Goal: Task Accomplishment & Management: Complete application form

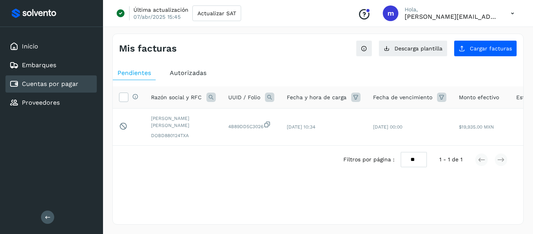
click at [193, 186] on div "Selecciona una fecha" at bounding box center [318, 179] width 410 height 13
click at [41, 98] on div "Proveedores" at bounding box center [34, 102] width 50 height 9
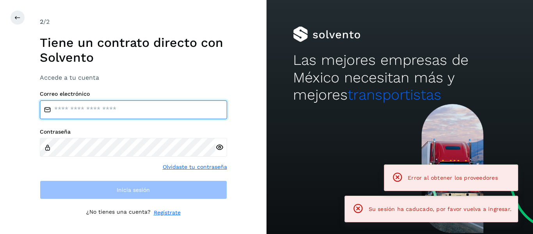
click at [108, 108] on input "email" at bounding box center [133, 109] width 187 height 19
type input "**********"
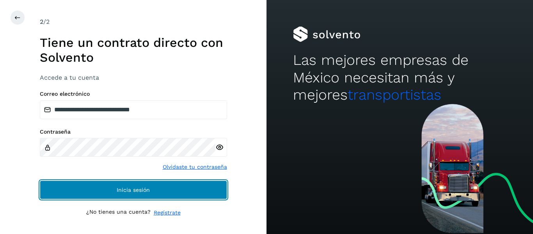
click at [115, 190] on button "Inicia sesión" at bounding box center [133, 189] width 187 height 19
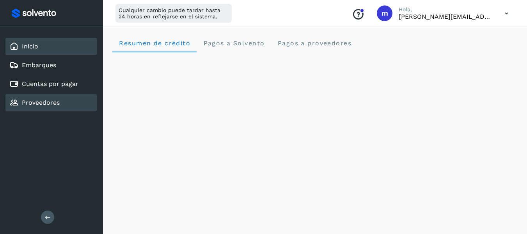
click at [50, 106] on link "Proveedores" at bounding box center [41, 102] width 38 height 7
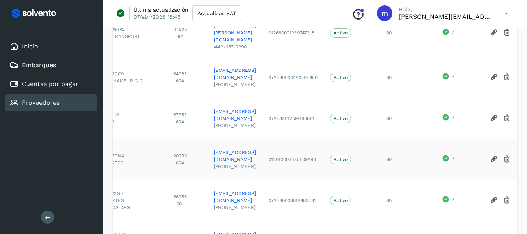
scroll to position [184, 0]
click at [494, 154] on icon at bounding box center [494, 158] width 8 height 8
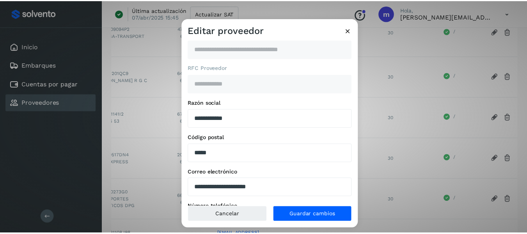
scroll to position [0, 0]
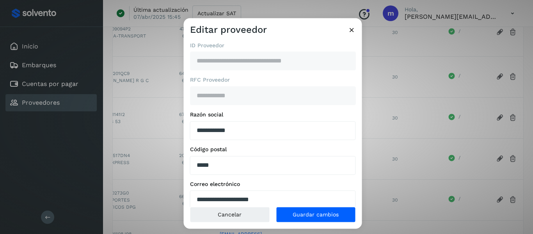
click at [349, 26] on icon at bounding box center [352, 30] width 8 height 8
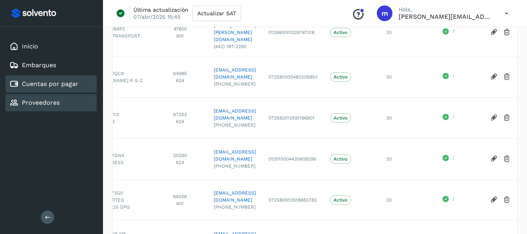
click at [53, 89] on div "Cuentas por pagar" at bounding box center [50, 83] width 91 height 17
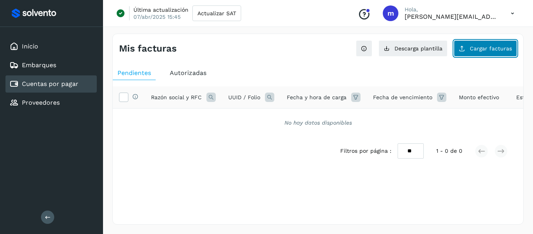
click at [483, 49] on span "Cargar facturas" at bounding box center [491, 48] width 42 height 5
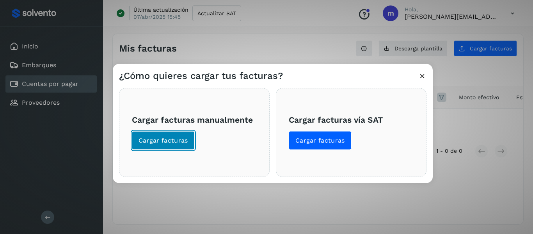
click at [157, 142] on span "Cargar facturas" at bounding box center [163, 140] width 50 height 9
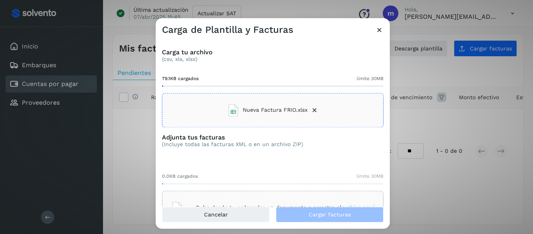
scroll to position [31, 0]
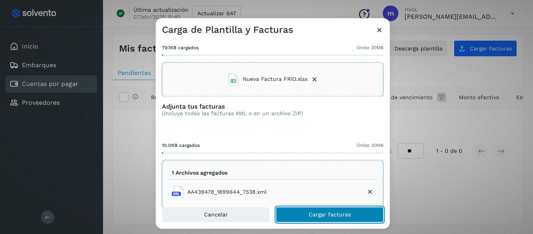
click at [330, 212] on span "Cargar facturas" at bounding box center [330, 213] width 42 height 5
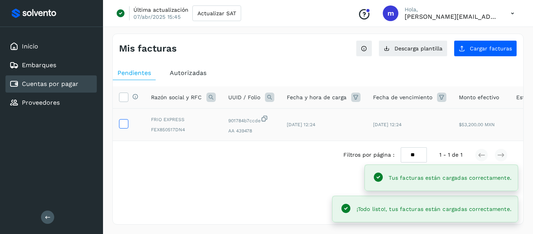
click at [124, 126] on icon at bounding box center [123, 123] width 8 height 8
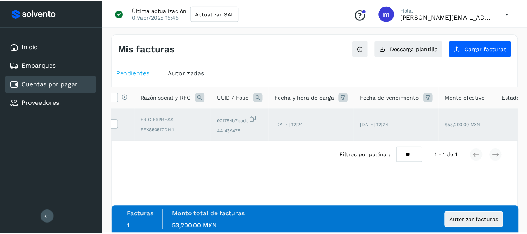
scroll to position [0, 0]
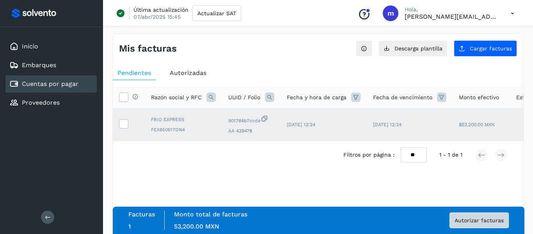
click at [474, 216] on button "Autorizar facturas" at bounding box center [478, 220] width 59 height 16
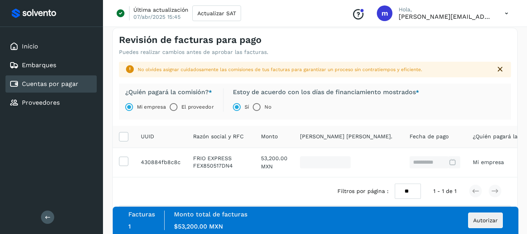
scroll to position [50, 0]
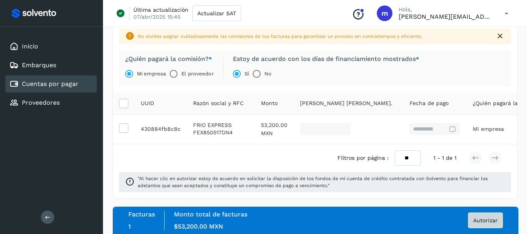
click at [484, 219] on span "Autorizar" at bounding box center [485, 219] width 25 height 5
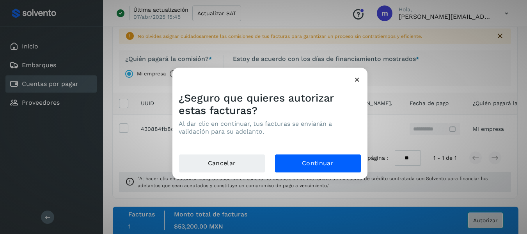
scroll to position [49, 0]
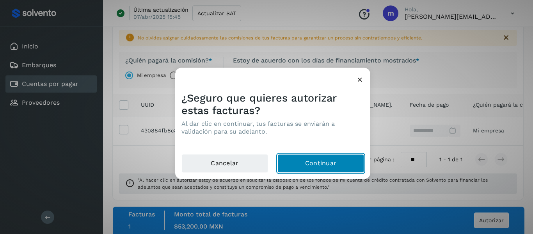
click at [315, 167] on button "Continuar" at bounding box center [320, 163] width 87 height 19
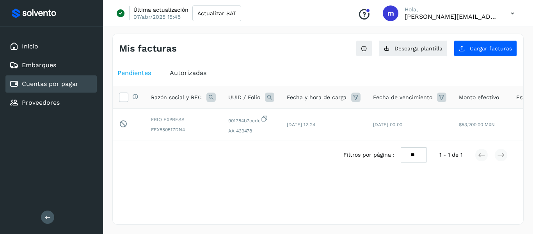
click at [270, 181] on div "Selecciona una fecha" at bounding box center [318, 175] width 410 height 13
click at [213, 167] on div "Filtros por página : ** ** ** 1 - 1 de 1" at bounding box center [318, 155] width 410 height 28
click at [240, 191] on div "Selecciona una fecha" at bounding box center [318, 187] width 410 height 13
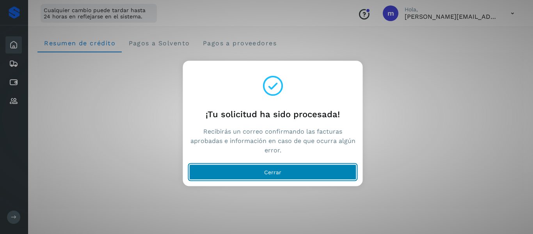
click at [285, 172] on button "Cerrar" at bounding box center [272, 172] width 167 height 16
